Goal: Task Accomplishment & Management: Manage account settings

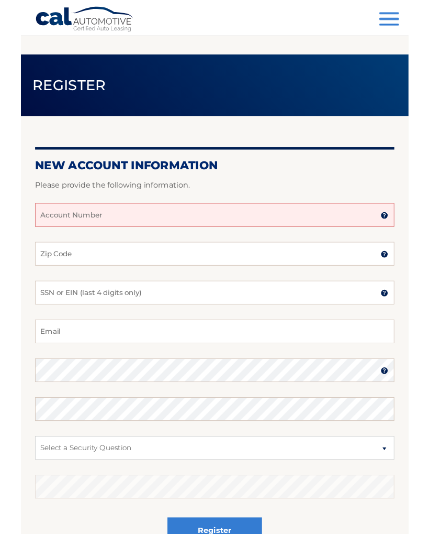
scroll to position [168, 0]
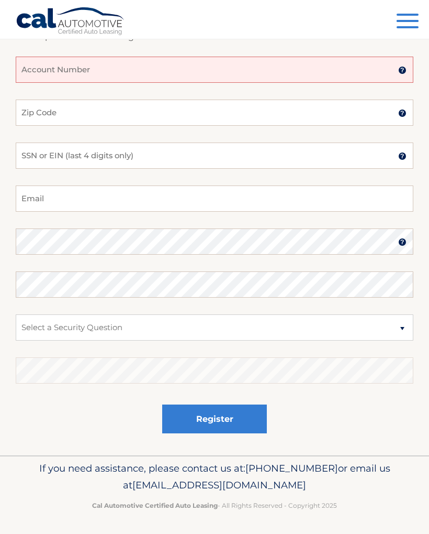
click at [314, 71] on input "Account Number" at bounding box center [215, 70] width 398 height 26
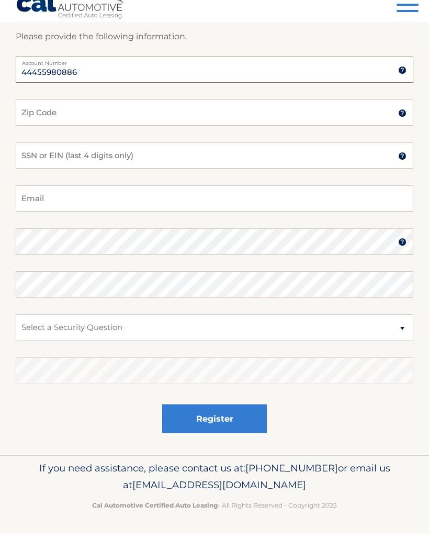
type input "44455980886"
click at [144, 116] on input "Zip Code" at bounding box center [215, 129] width 398 height 26
type input "08757"
click at [148, 159] on input "SSN or EIN (last 4 digits only)" at bounding box center [215, 172] width 398 height 26
type input "3838"
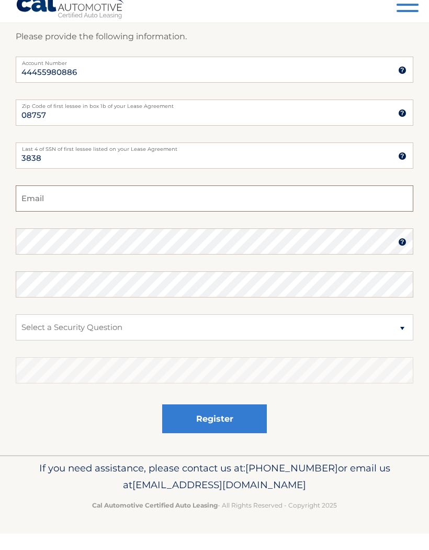
click at [118, 202] on input "Email" at bounding box center [215, 215] width 398 height 26
click at [32, 204] on input "krzykat1455@yahoo.com" at bounding box center [215, 215] width 398 height 26
type input "krazykat1455@yahoo.com"
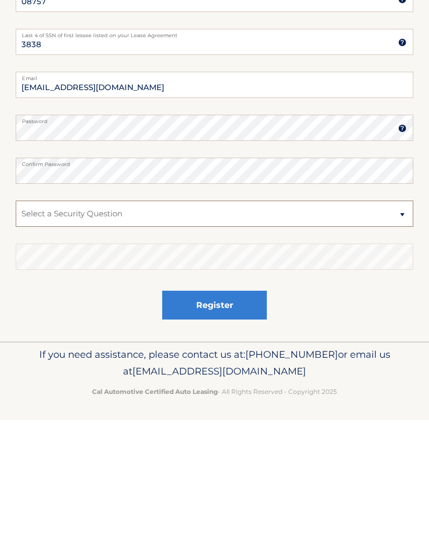
click at [401, 330] on select "Select a Security Question What was the name of your elementary school? What is…" at bounding box center [215, 343] width 398 height 26
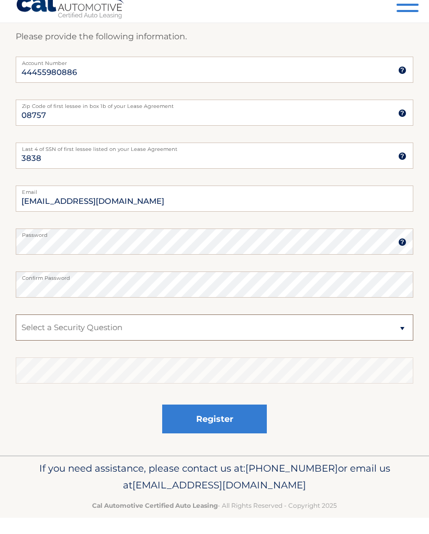
scroll to position [168, 0]
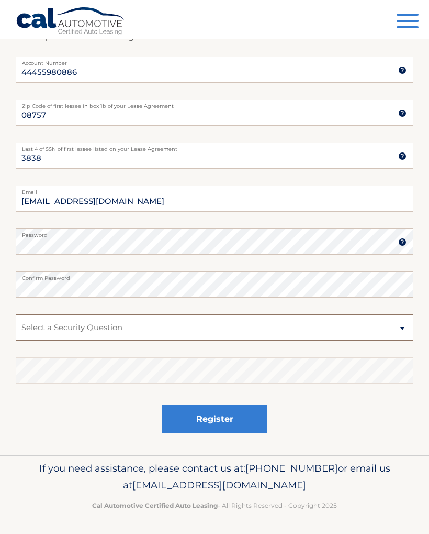
select select "2"
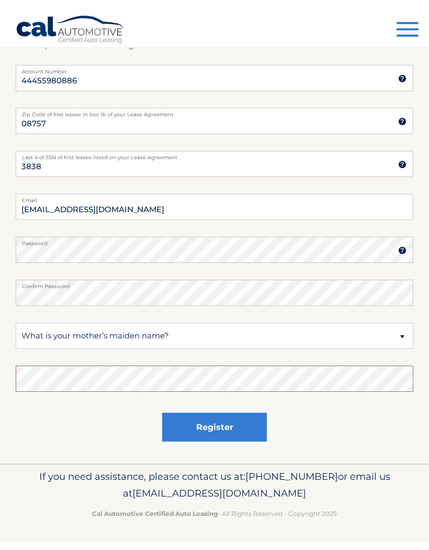
scroll to position [152, 0]
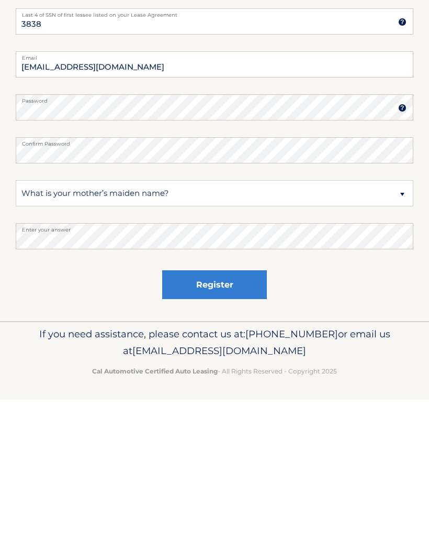
click at [230, 421] on button "Register" at bounding box center [214, 435] width 105 height 29
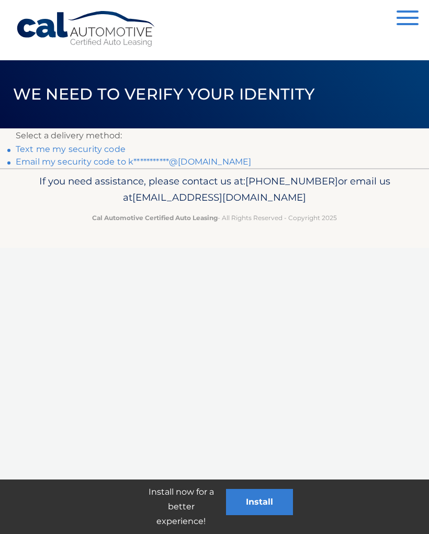
click at [55, 148] on link "Text me my security code" at bounding box center [71, 149] width 110 height 10
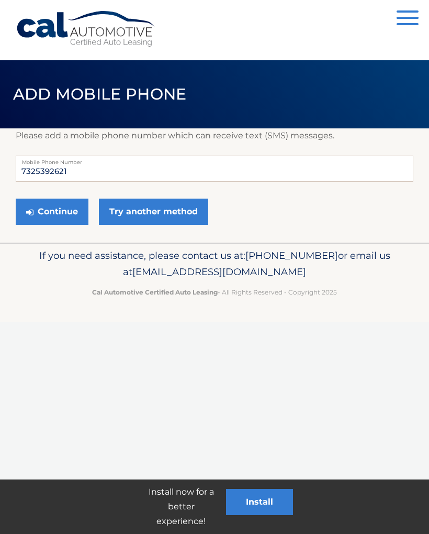
click at [56, 205] on button "Continue" at bounding box center [52, 211] width 73 height 26
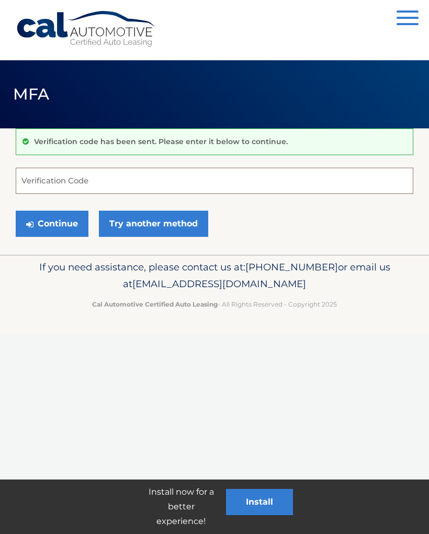
click at [123, 181] on input "Verification Code" at bounding box center [215, 181] width 398 height 26
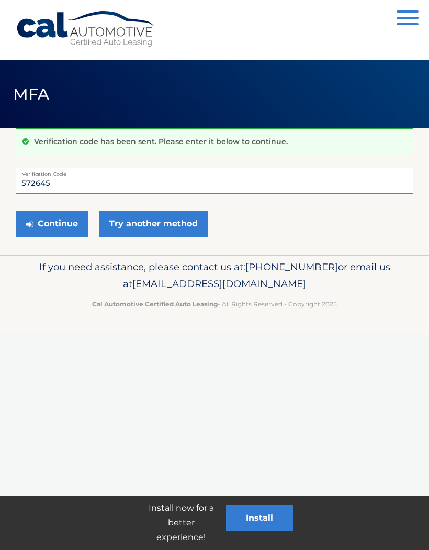
type input "572645"
click at [38, 220] on button "Continue" at bounding box center [52, 224] width 73 height 26
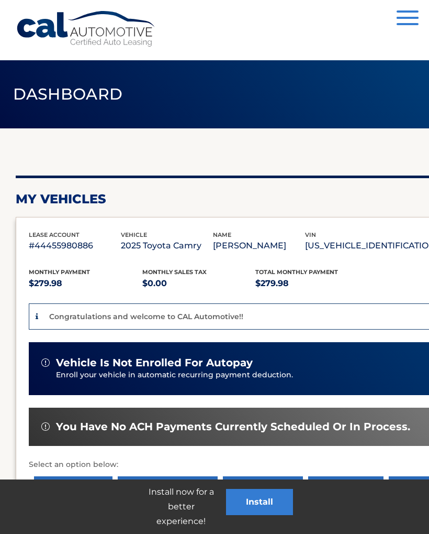
click at [199, 381] on p "Enroll your vehicle in automatic recurring payment deduction." at bounding box center [259, 375] width 406 height 12
click at [59, 369] on span "vehicle is not enrolled for autopay" at bounding box center [154, 362] width 197 height 13
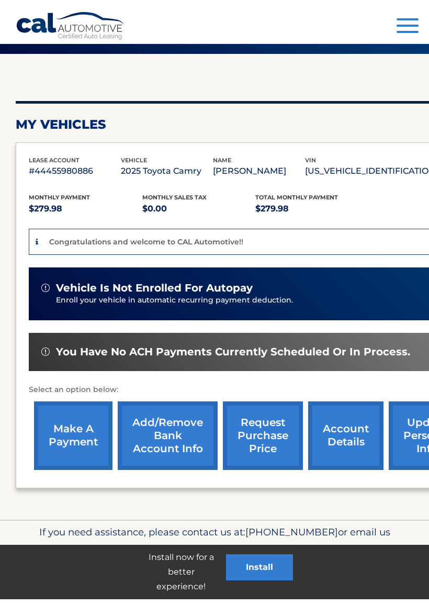
scroll to position [80, 0]
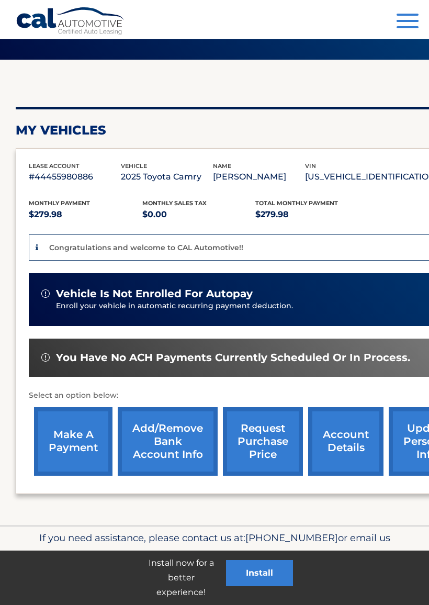
click at [154, 443] on link "Add/Remove bank account info" at bounding box center [168, 441] width 100 height 69
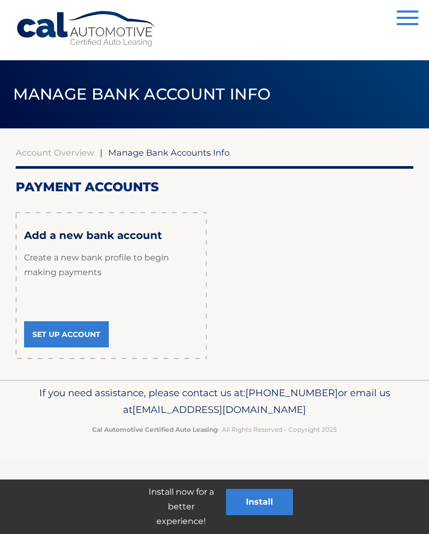
click at [67, 335] on link "Set Up Account" at bounding box center [66, 334] width 85 height 26
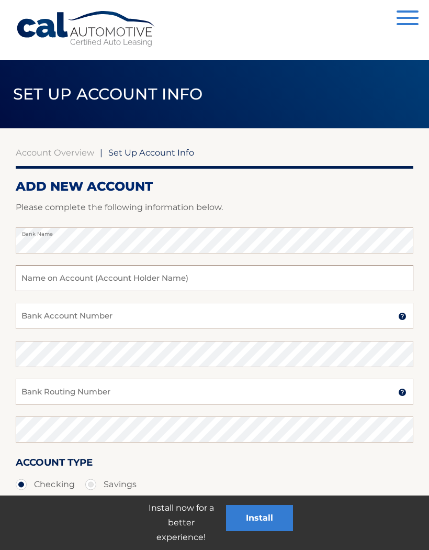
click at [227, 280] on input "text" at bounding box center [215, 278] width 398 height 26
type input "[PERSON_NAME]"
click at [154, 317] on input "Bank Account Number" at bounding box center [215, 316] width 398 height 26
type input "8492861334"
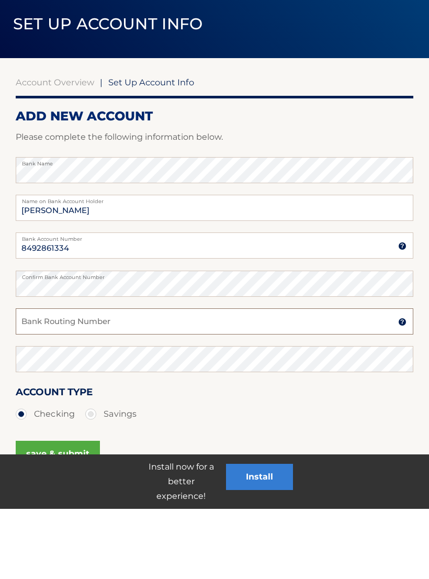
click at [182, 379] on input "Bank Routing Number" at bounding box center [215, 392] width 398 height 26
type input "021200025"
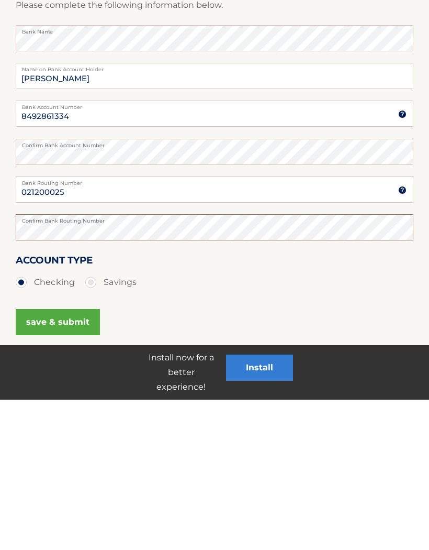
scroll to position [52, 0]
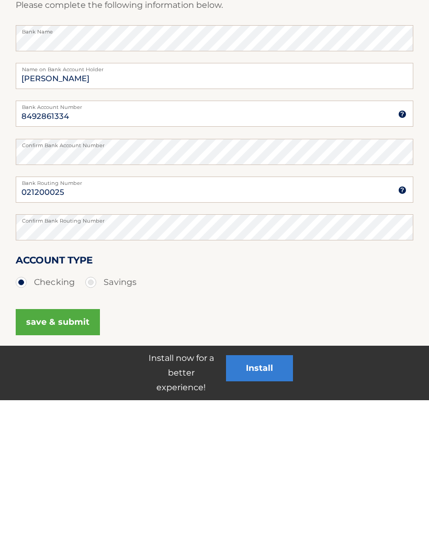
click at [49, 459] on button "save & submit" at bounding box center [58, 472] width 84 height 26
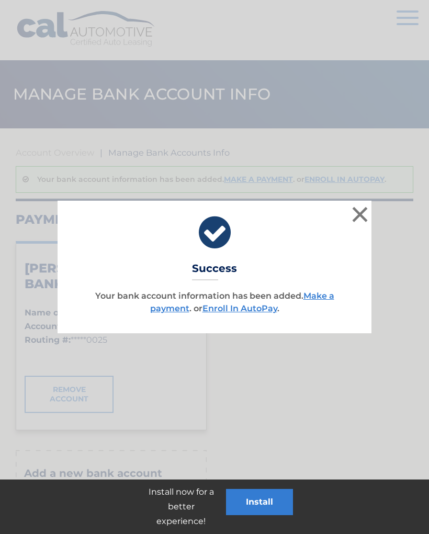
click at [236, 309] on link "Enroll In AutoPay" at bounding box center [240, 308] width 75 height 10
click at [231, 311] on link "Enroll In AutoPay" at bounding box center [240, 308] width 75 height 10
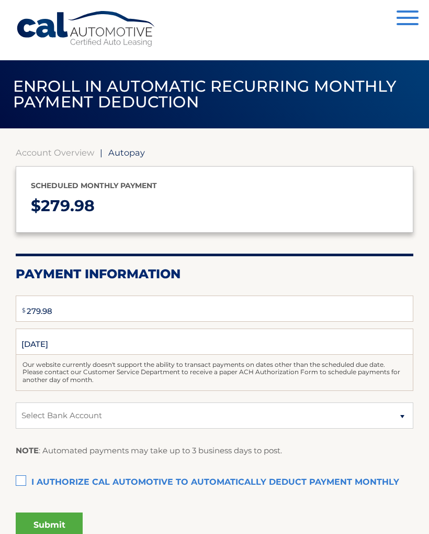
select select "YTFlNDE5MjAtOTc3ZC00NWM2LWE2MjctMGQwM2Y5YzIyODcy"
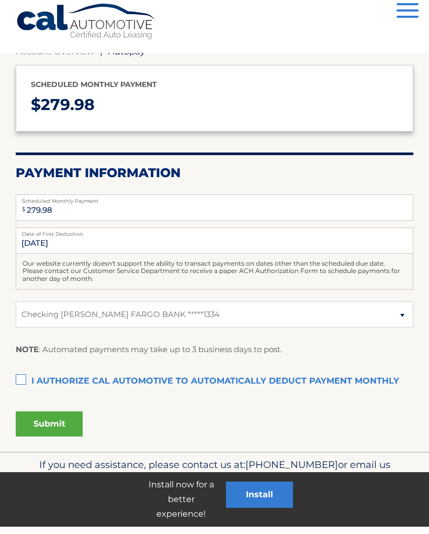
scroll to position [95, 0]
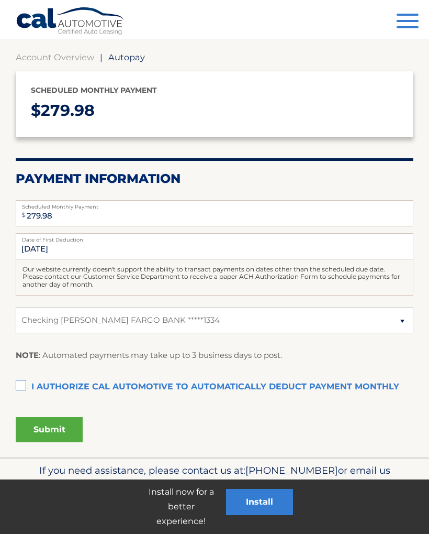
click at [22, 377] on label "I authorize cal automotive to automatically deduct payment monthly This checkbo…" at bounding box center [215, 387] width 398 height 21
click at [0, 0] on input "I authorize cal automotive to automatically deduct payment monthly This checkbo…" at bounding box center [0, 0] width 0 height 0
click at [41, 425] on button "Submit" at bounding box center [49, 429] width 67 height 25
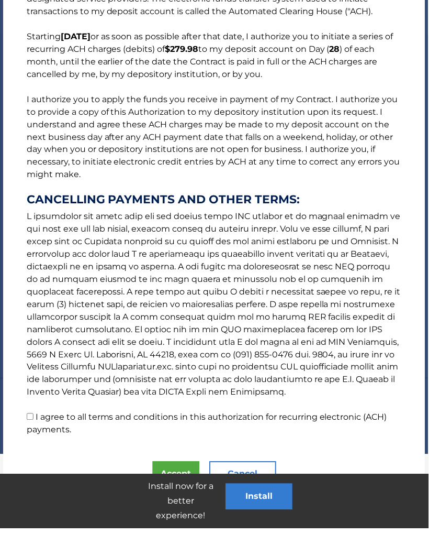
scroll to position [177, 0]
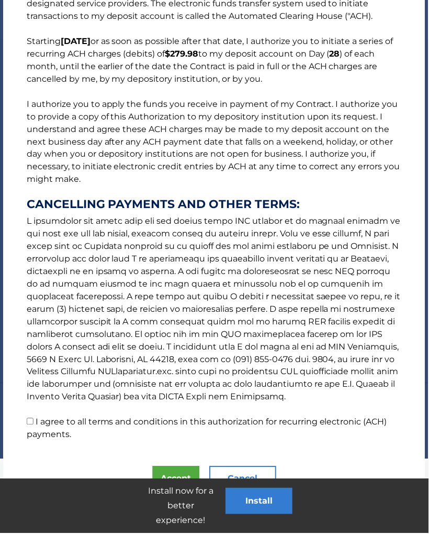
click at [170, 478] on button "Accept" at bounding box center [176, 479] width 47 height 25
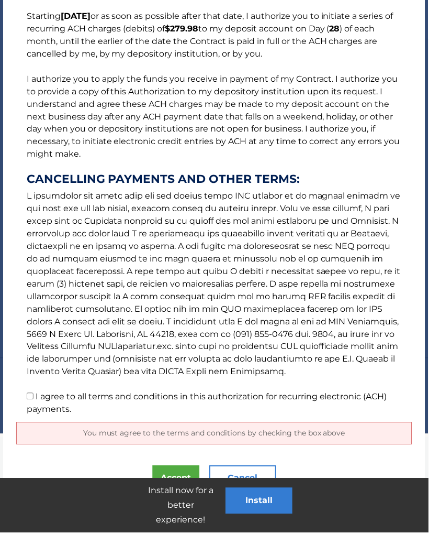
scroll to position [205, 0]
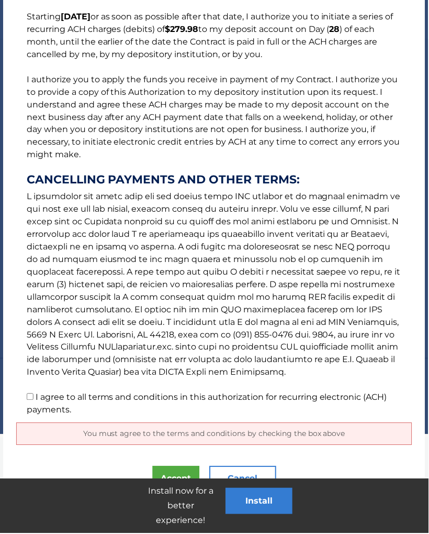
click at [132, 129] on p "The words "I" "me" and "my" mean any identified Customer who signs this Authori…" at bounding box center [214, 169] width 397 height 494
click at [29, 397] on input "I agree to all terms and conditions in this authorization for recurring electro…" at bounding box center [30, 397] width 7 height 7
checkbox input "true"
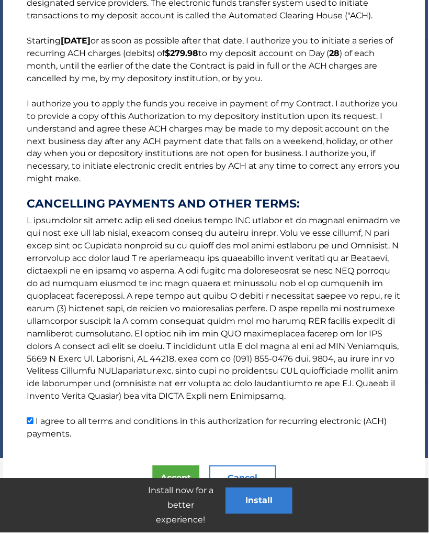
scroll to position [181, 0]
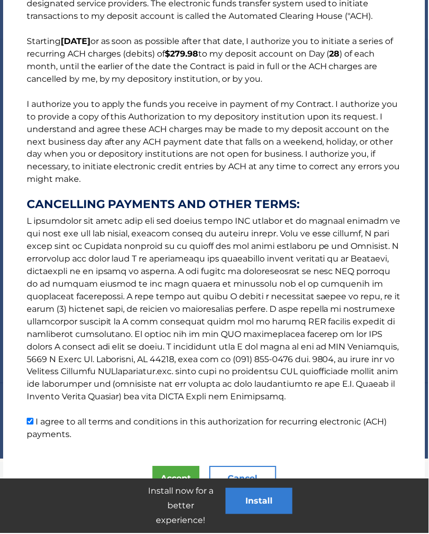
click at [176, 476] on button "Accept" at bounding box center [176, 479] width 47 height 25
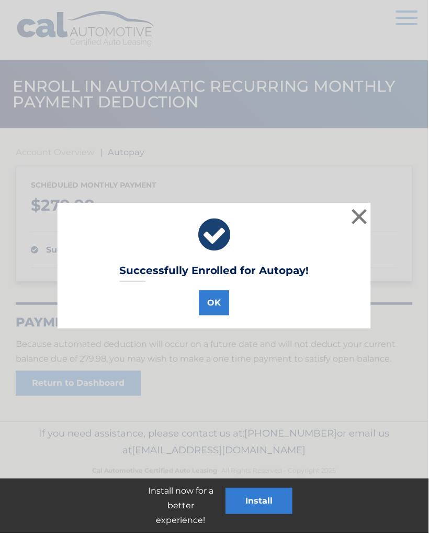
click at [214, 310] on button "OK" at bounding box center [215, 303] width 30 height 25
